Goal: Task Accomplishment & Management: Use online tool/utility

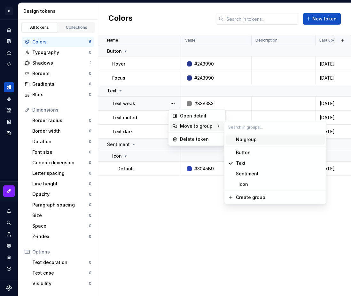
click at [42, 73] on html "C My Design System S Design system data Design tokens All tokens Collections Co…" at bounding box center [175, 148] width 351 height 296
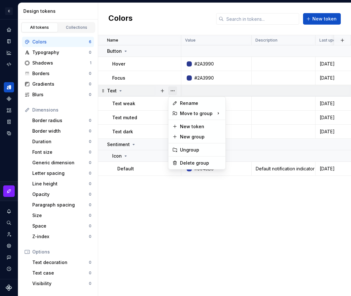
click at [172, 90] on button "button" at bounding box center [172, 90] width 9 height 9
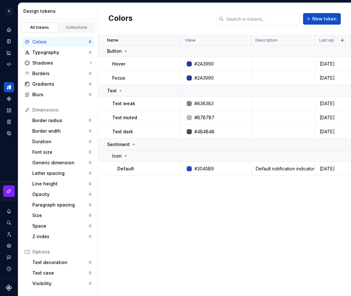
click at [132, 48] on html "C My Design System S Design system data Design tokens All tokens Collections Co…" at bounding box center [175, 148] width 351 height 296
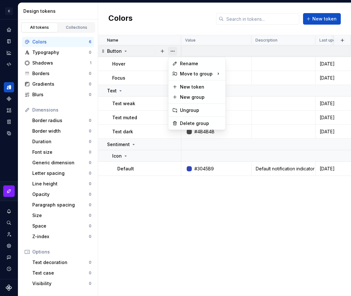
click at [174, 50] on button "button" at bounding box center [172, 51] width 9 height 9
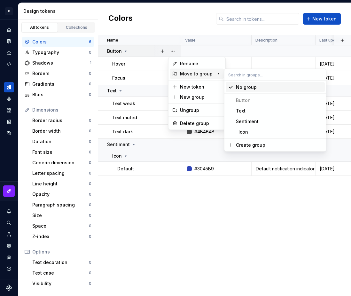
click at [242, 87] on div "No group" at bounding box center [246, 87] width 21 height 6
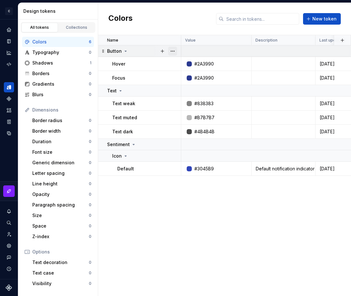
click at [172, 50] on button "button" at bounding box center [172, 51] width 9 height 9
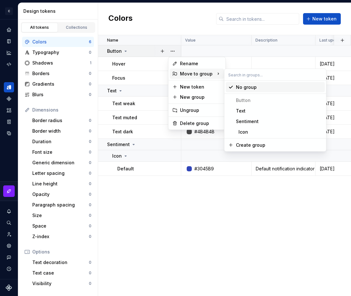
click at [234, 74] on input "text" at bounding box center [275, 75] width 102 height 12
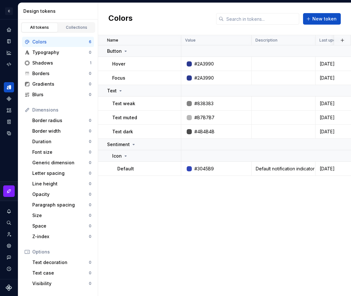
click at [196, 187] on html "C My Design System S Design system data Design tokens All tokens Collections Co…" at bounding box center [175, 148] width 351 height 296
click at [173, 167] on button "button" at bounding box center [172, 168] width 9 height 9
